Goal: Task Accomplishment & Management: Use online tool/utility

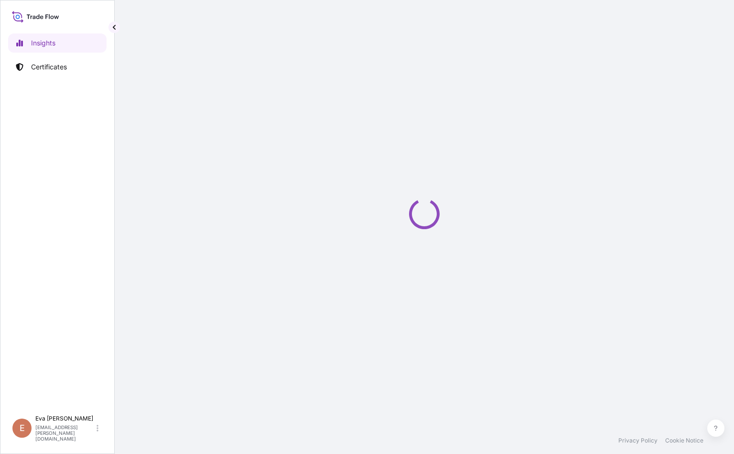
select select "2025"
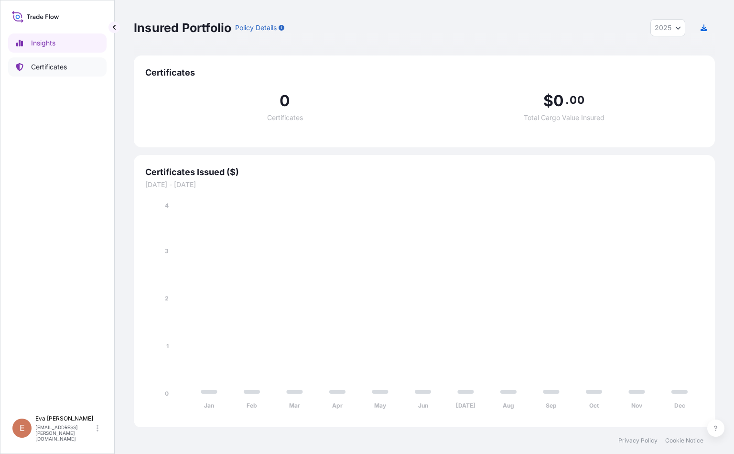
click at [58, 66] on p "Certificates" at bounding box center [49, 67] width 36 height 10
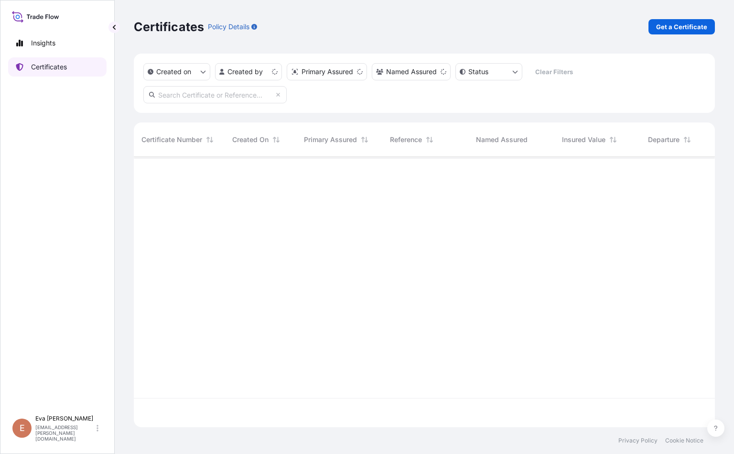
scroll to position [264, 570]
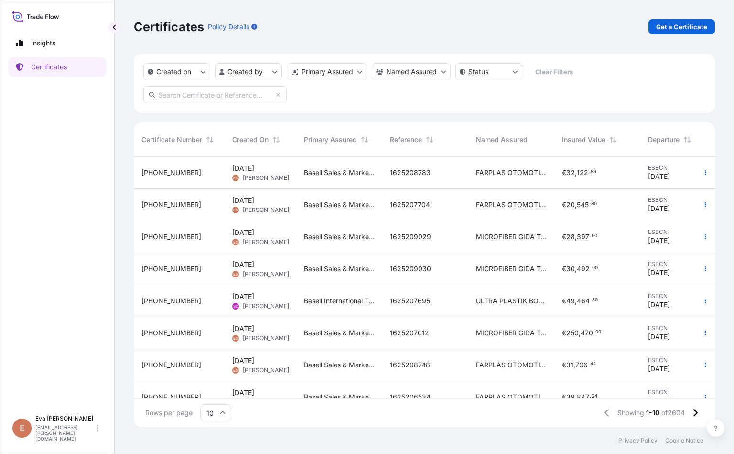
click at [171, 170] on span "[PHONE_NUMBER]" at bounding box center [172, 173] width 60 height 10
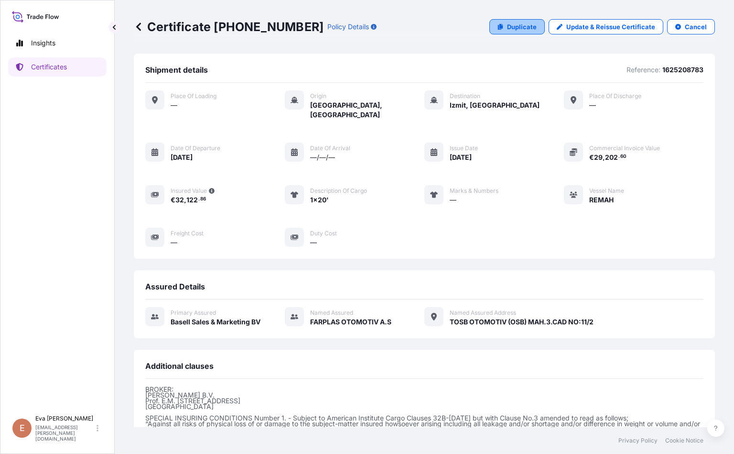
click at [514, 29] on p "Duplicate" at bounding box center [522, 27] width 30 height 10
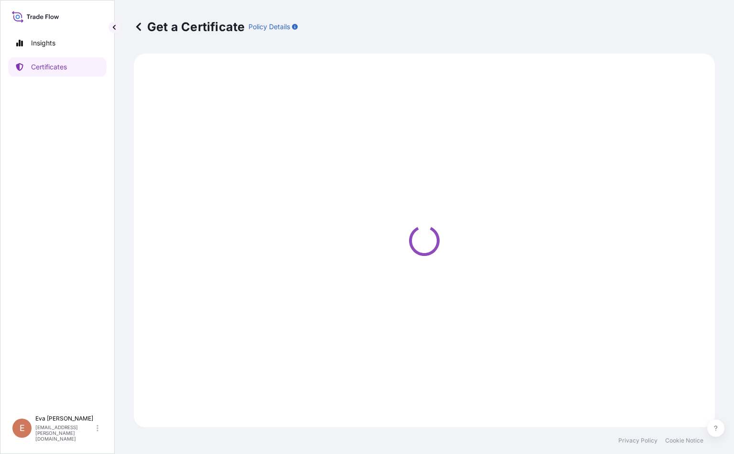
select select "Sea"
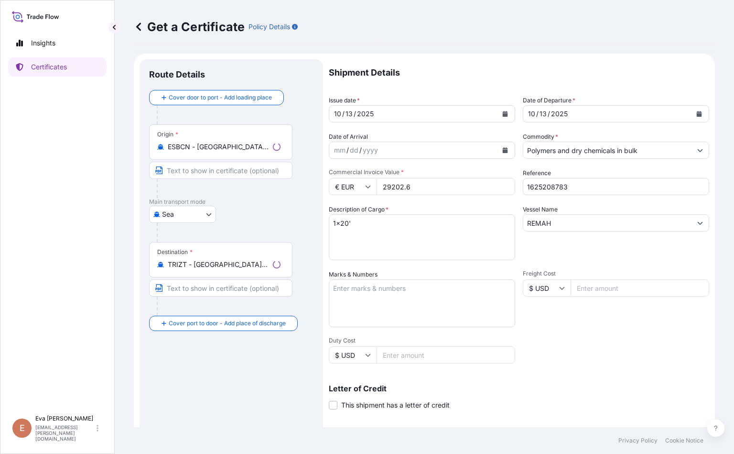
select select "32164"
drag, startPoint x: 477, startPoint y: 192, endPoint x: 320, endPoint y: 171, distance: 157.8
click at [320, 171] on form "Route Details Cover door to port - Add loading place Place of loading Road / In…" at bounding box center [424, 301] width 581 height 494
type input "24537.60"
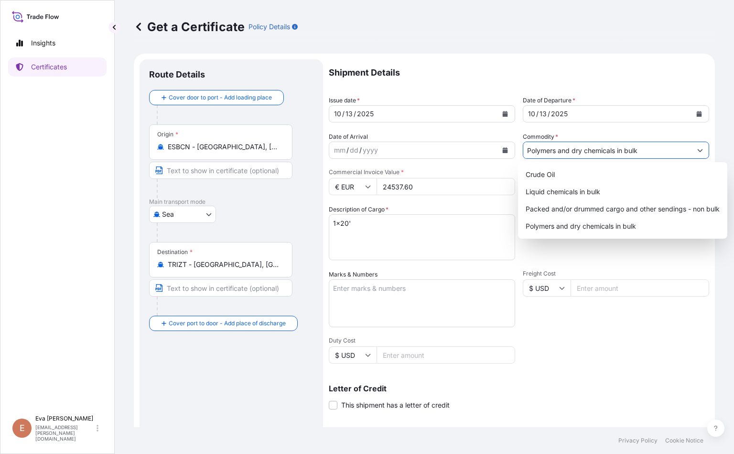
click at [616, 151] on input "Polymers and dry chemicals in bulk" at bounding box center [608, 150] width 168 height 17
click at [592, 211] on div "Packed and/or drummed cargo and other sendings - non bulk" at bounding box center [623, 208] width 202 height 17
type input "Packed and/or drummed cargo and other sendings - non bulk"
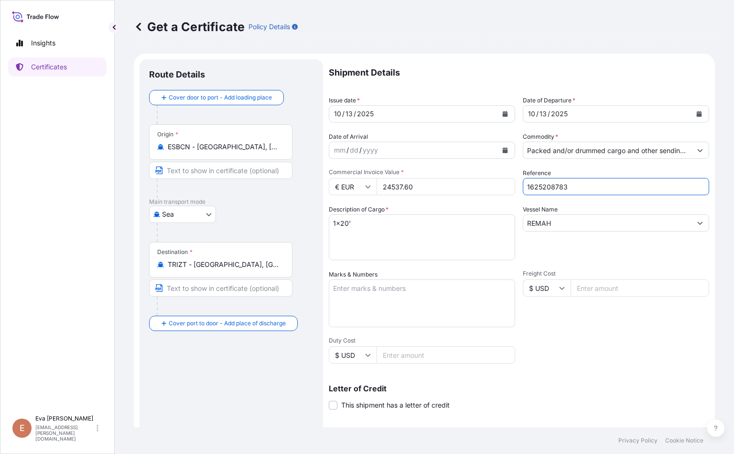
click at [587, 186] on input "1625208783" at bounding box center [616, 186] width 186 height 17
type input "1625208780"
click at [434, 229] on textarea "1x20'" at bounding box center [422, 237] width 186 height 46
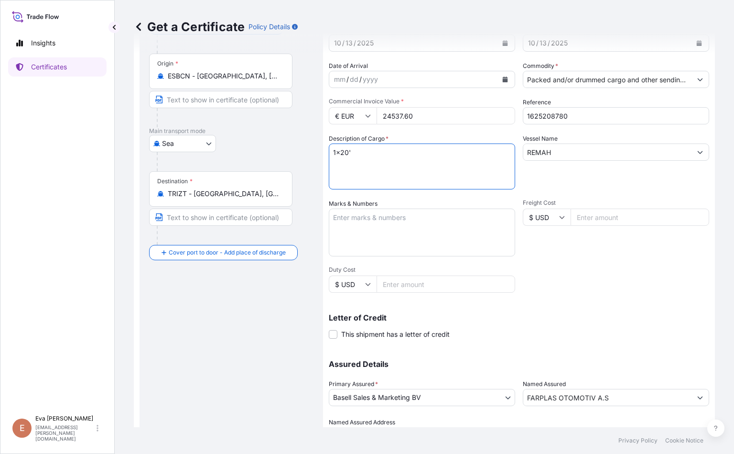
scroll to position [120, 0]
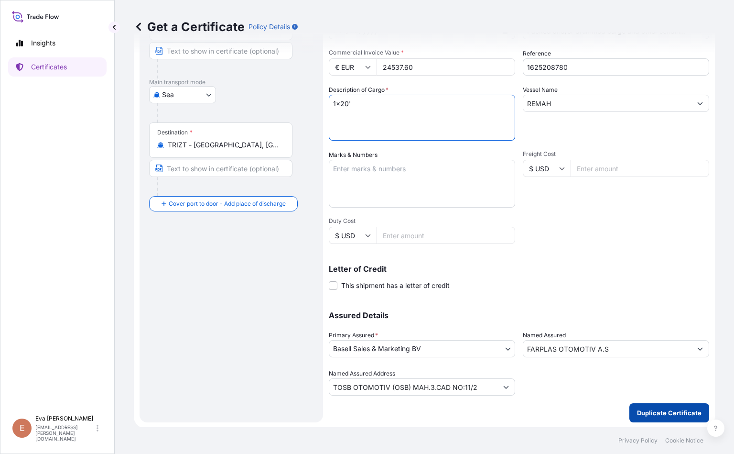
click at [671, 416] on button "Duplicate Certificate" at bounding box center [670, 412] width 80 height 19
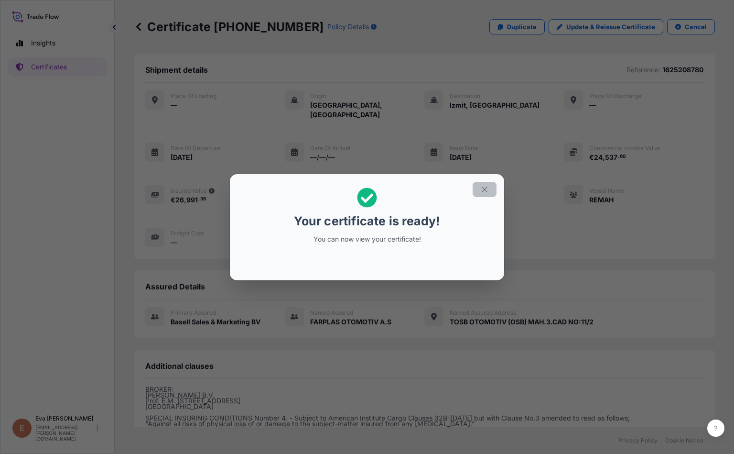
click at [488, 191] on icon "button" at bounding box center [485, 189] width 9 height 9
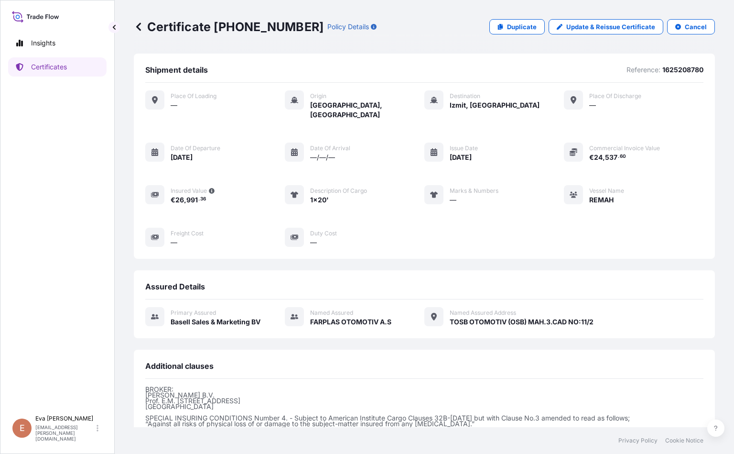
scroll to position [100, 0]
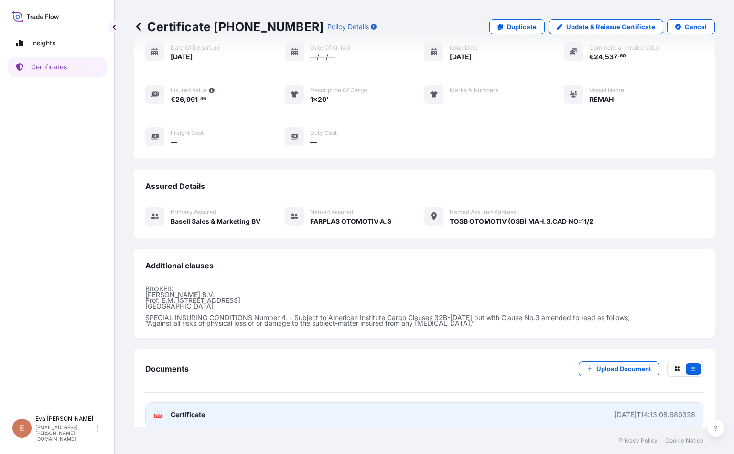
click at [159, 410] on icon at bounding box center [158, 415] width 8 height 10
